Goal: Information Seeking & Learning: Understand process/instructions

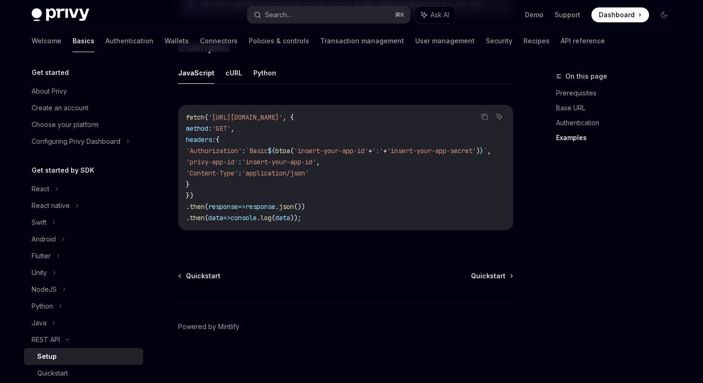
scroll to position [498, 0]
click at [62, 187] on div "React" at bounding box center [83, 188] width 119 height 17
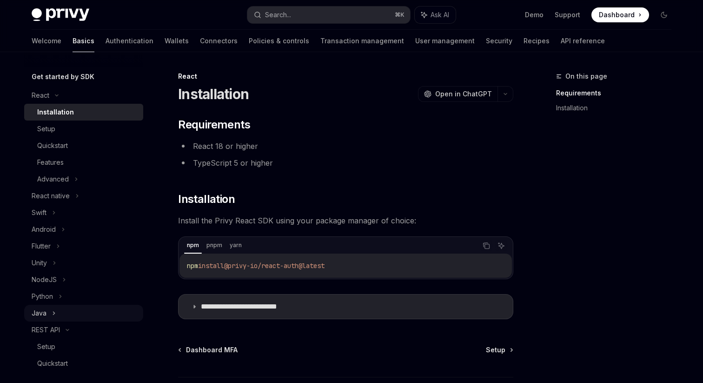
scroll to position [106, 0]
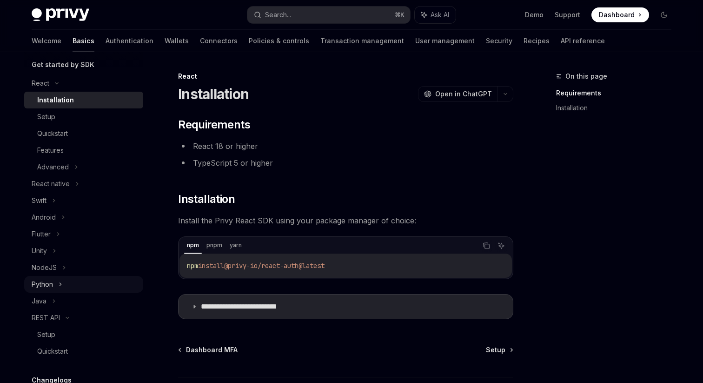
click at [58, 279] on div "Python" at bounding box center [83, 284] width 119 height 17
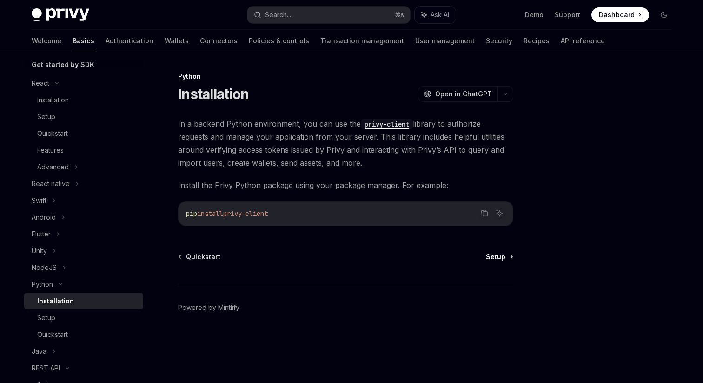
click at [498, 259] on span "Setup" at bounding box center [496, 256] width 20 height 9
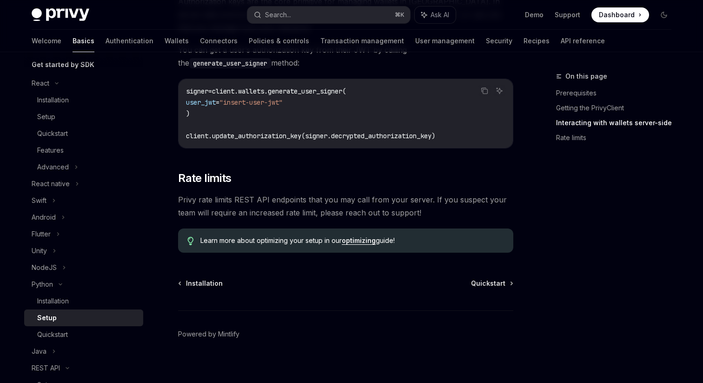
scroll to position [451, 0]
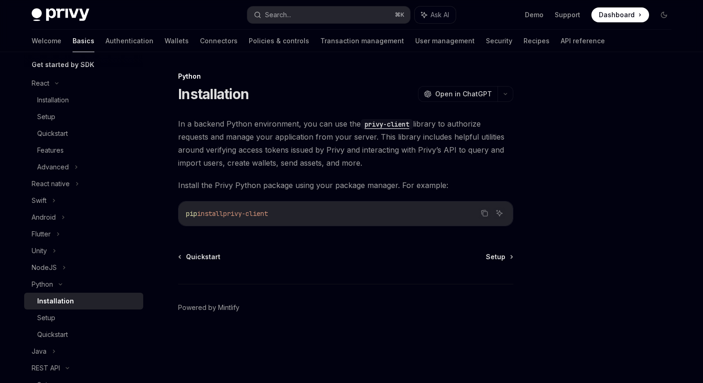
type textarea "*"
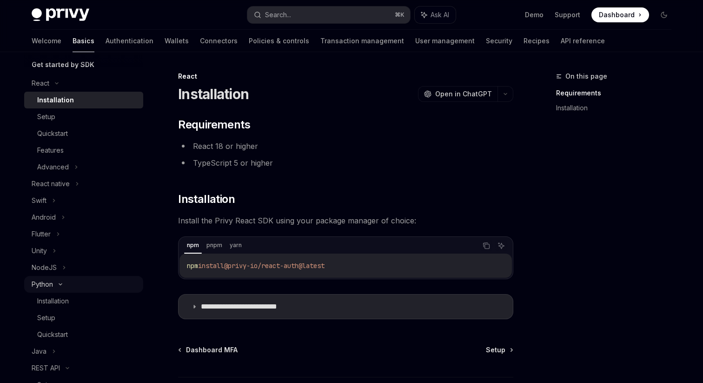
click at [50, 287] on div "Python" at bounding box center [42, 284] width 21 height 11
